Goal: Transaction & Acquisition: Purchase product/service

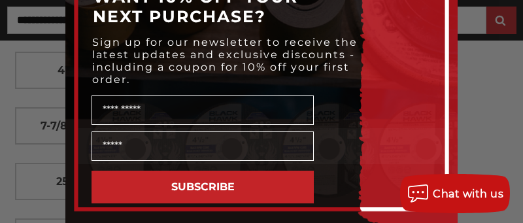
scroll to position [653, 0]
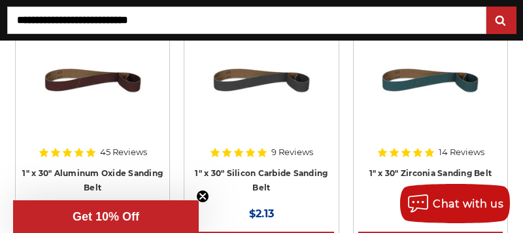
scroll to position [326, 0]
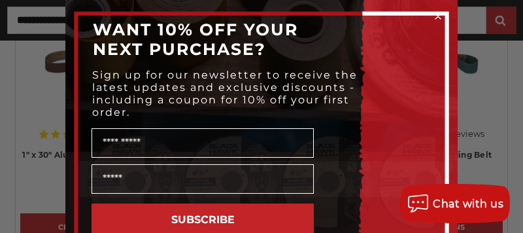
click at [435, 16] on icon "Close dialog" at bounding box center [437, 16] width 5 height 5
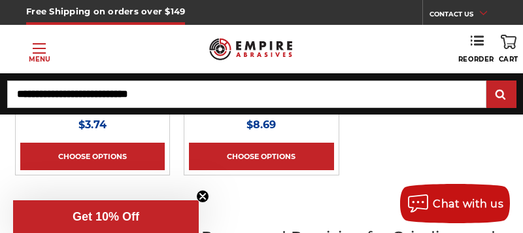
scroll to position [657, 0]
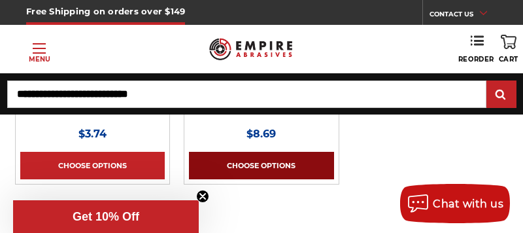
click at [189, 152] on link "Choose Options" at bounding box center [261, 165] width 144 height 27
